Goal: Transaction & Acquisition: Book appointment/travel/reservation

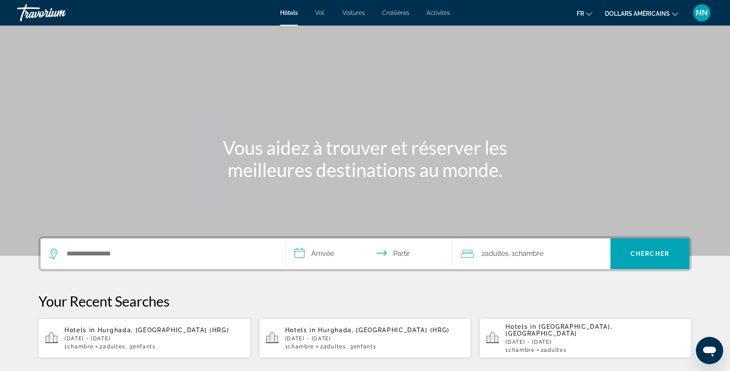
click at [112, 336] on p "[DATE] - [DATE]" at bounding box center [153, 339] width 179 height 6
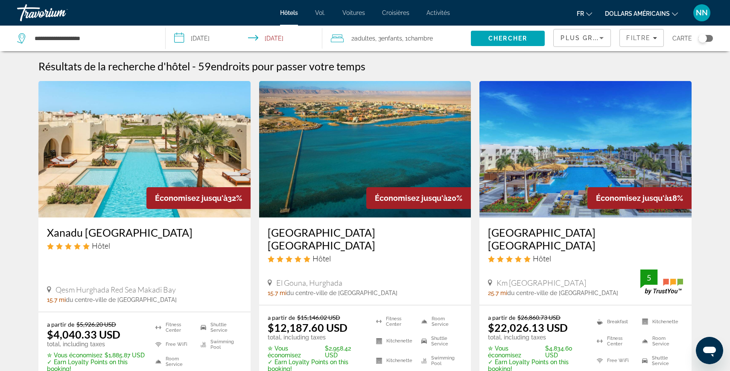
click at [676, 13] on icon "Changer de devise" at bounding box center [675, 14] width 6 height 6
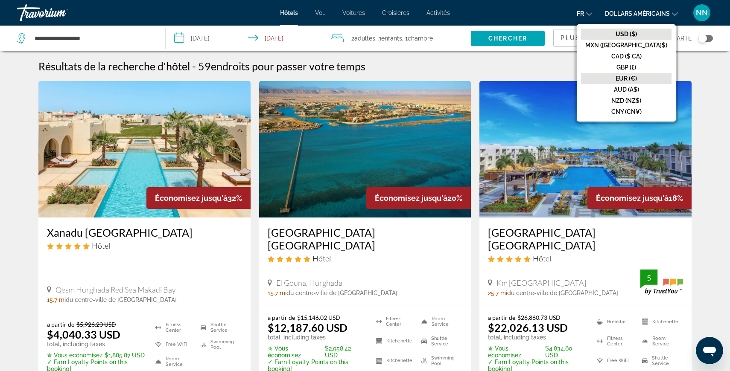
click at [637, 76] on font "EUR (€)" at bounding box center [626, 78] width 21 height 7
